Goal: Transaction & Acquisition: Book appointment/travel/reservation

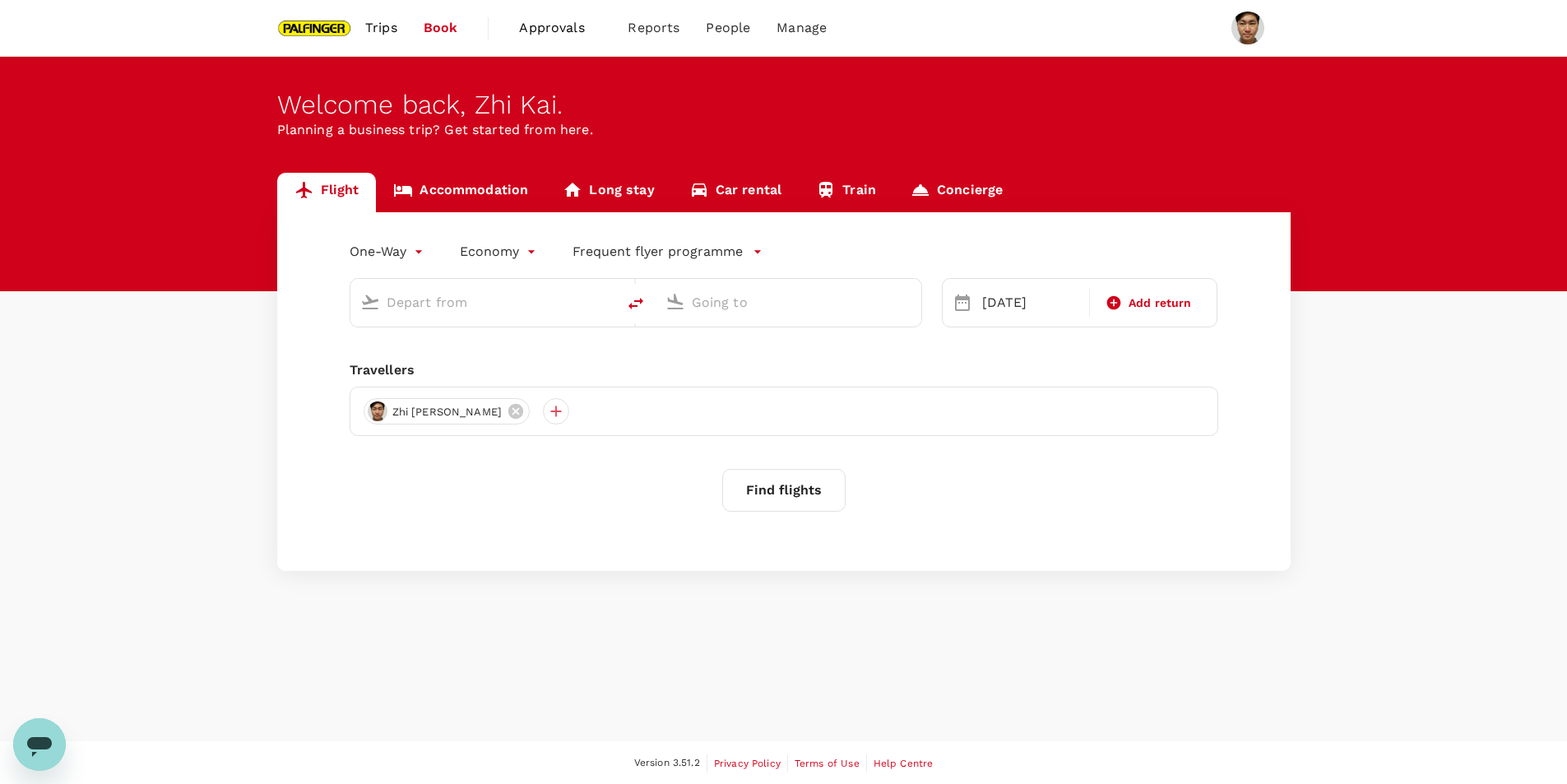
click at [395, 35] on span "Trips" at bounding box center [381, 28] width 32 height 19
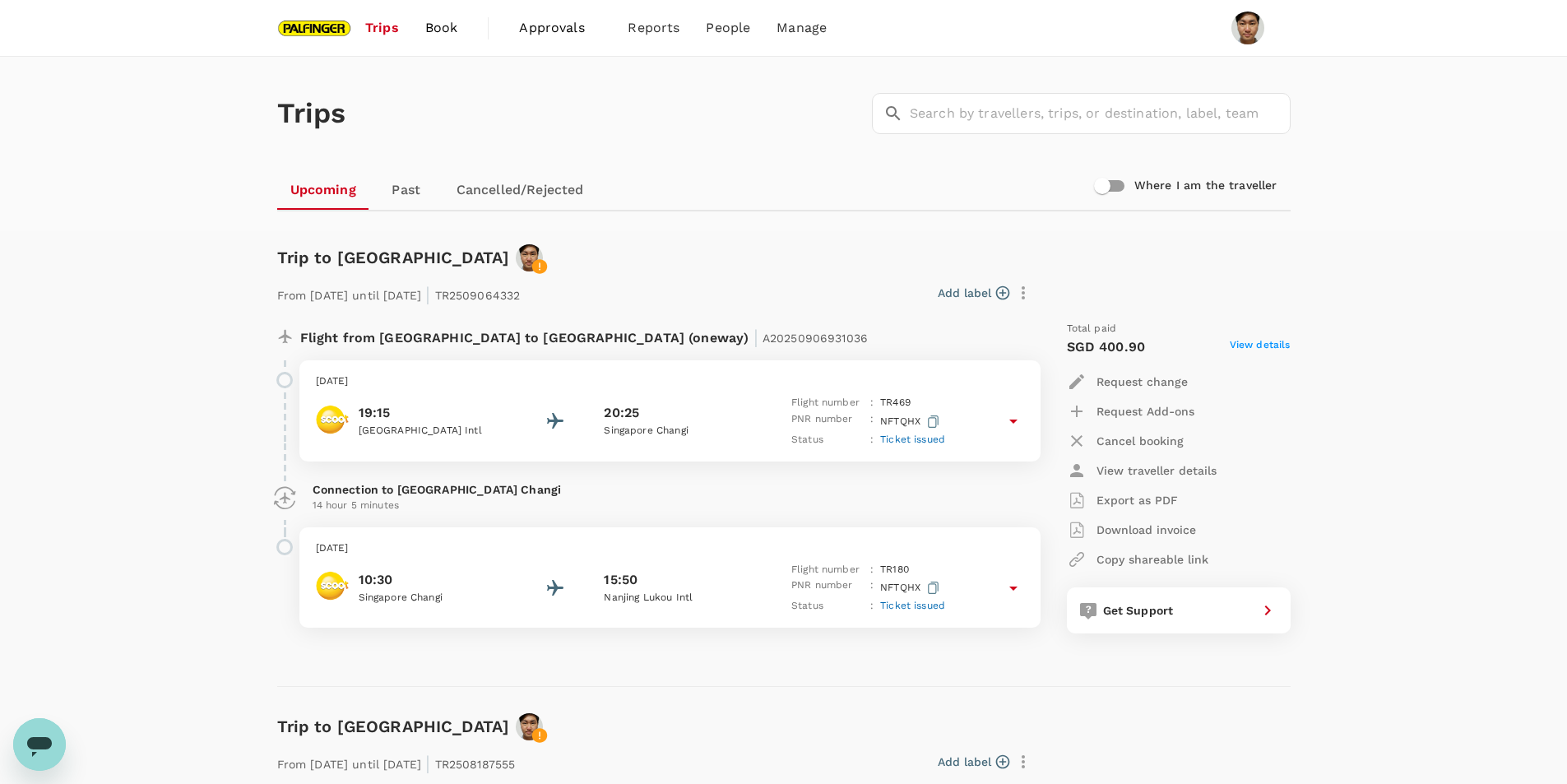
click at [442, 21] on span "Book" at bounding box center [442, 28] width 33 height 19
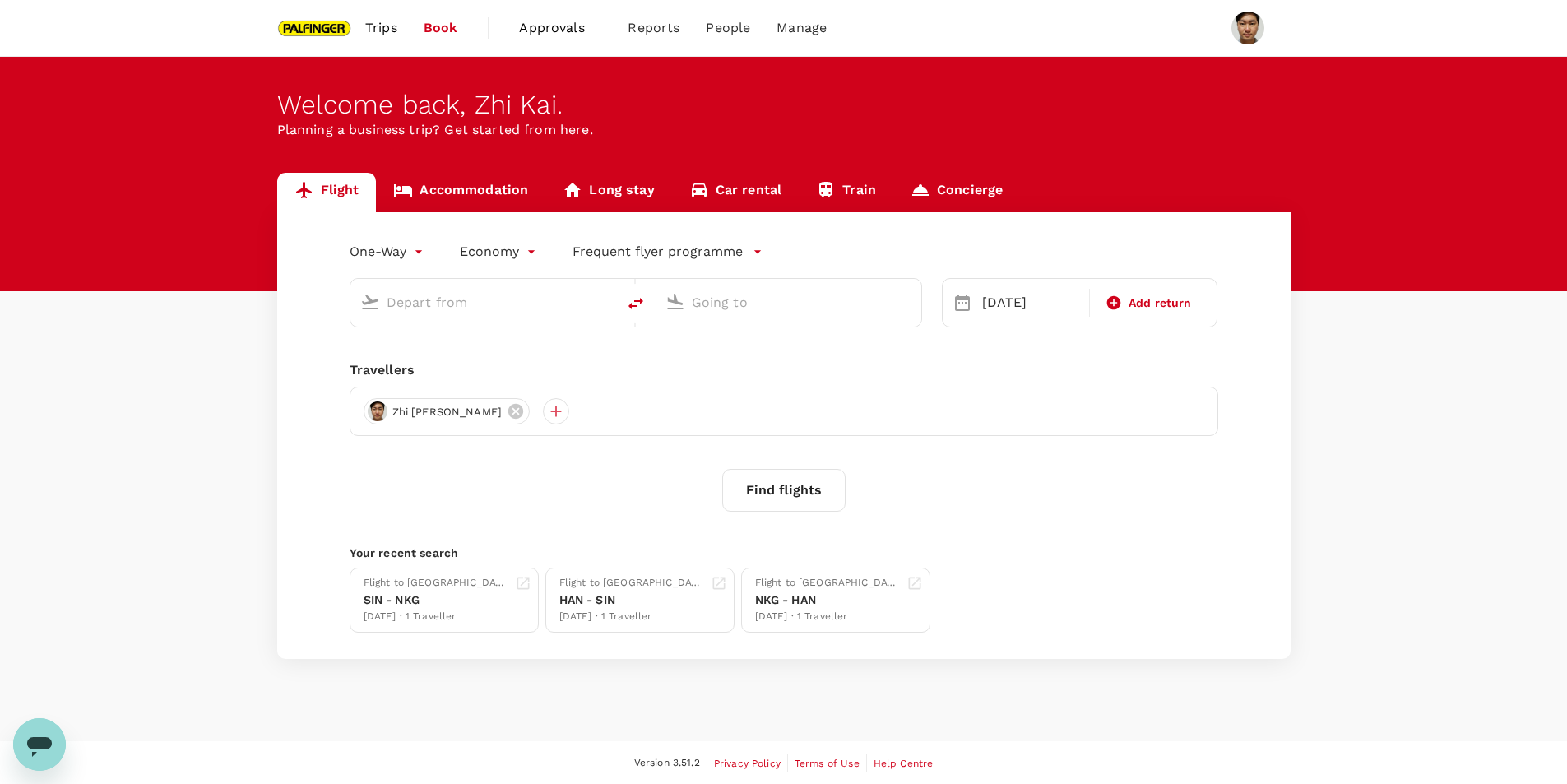
type input "[GEOGRAPHIC_DATA], [GEOGRAPHIC_DATA] (any)"
type input "Nanjing Lukou Intl (NKG)"
type input "[GEOGRAPHIC_DATA], [GEOGRAPHIC_DATA] (any)"
type input "Nanjing Lukou Intl (NKG)"
